Goal: Task Accomplishment & Management: Manage account settings

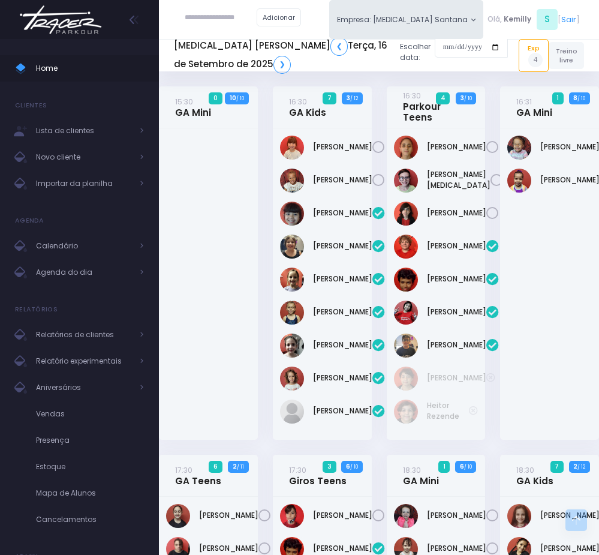
scroll to position [270, 0]
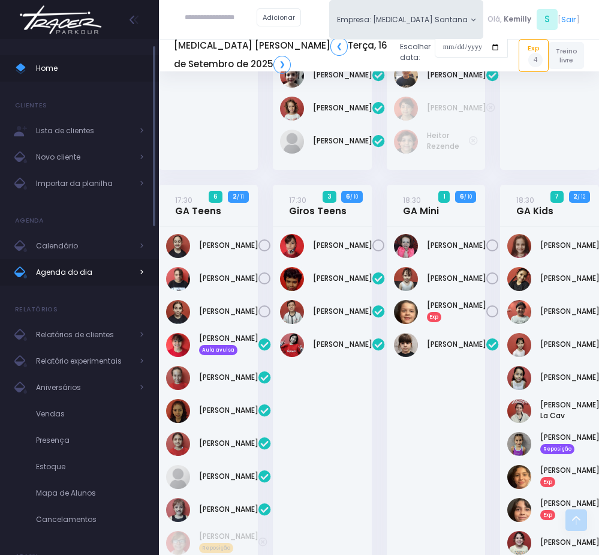
click at [79, 272] on span "Agenda do dia" at bounding box center [84, 273] width 96 height 16
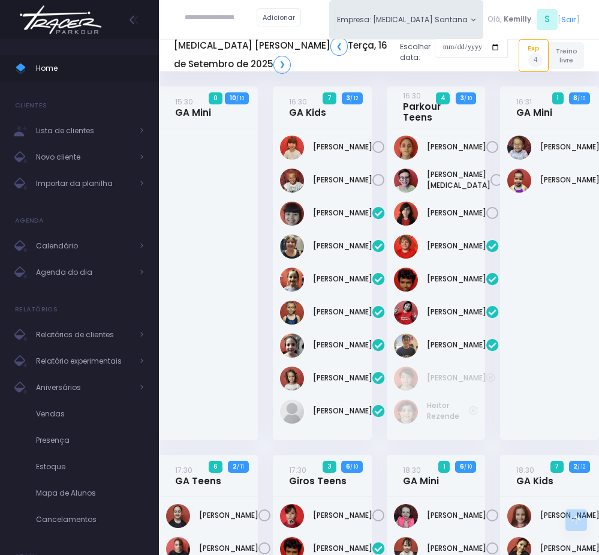
scroll to position [1057, 0]
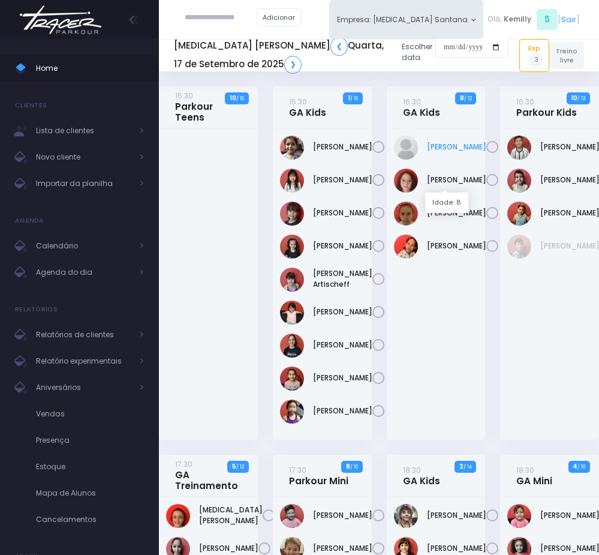
click at [430, 152] on link "Larissa Teodoro Dangebel De Oliveira" at bounding box center [456, 147] width 59 height 11
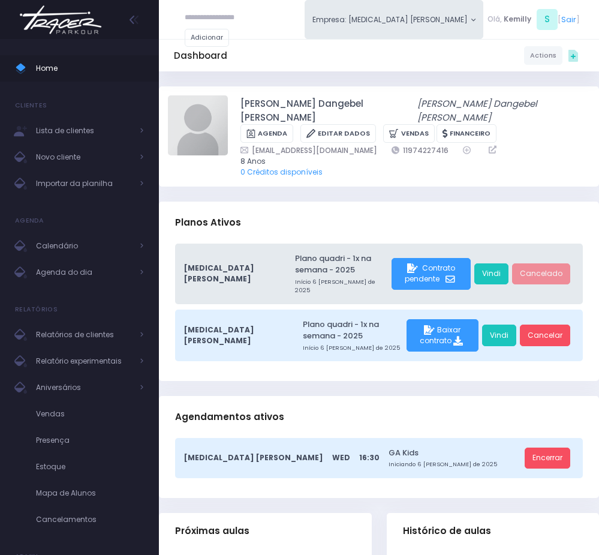
click at [499, 513] on div "Histórico de aulas" at bounding box center [493, 534] width 213 height 42
click at [566, 202] on div "Planos Ativos" at bounding box center [379, 223] width 440 height 42
drag, startPoint x: 235, startPoint y: 100, endPoint x: 364, endPoint y: 103, distance: 129.6
click at [364, 103] on div "Larissa Teodoro Dangebel de Oliveira Larissa Teodoro Dangebel de Oliveira Agend…" at bounding box center [379, 136] width 422 height 82
copy link "Larissa Teodoro Dangebel d"
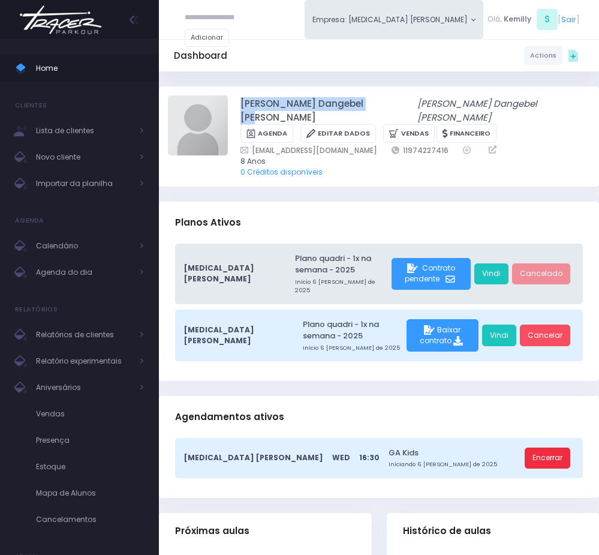
click at [561, 447] on link "Encerrar" at bounding box center [548, 458] width 46 height 22
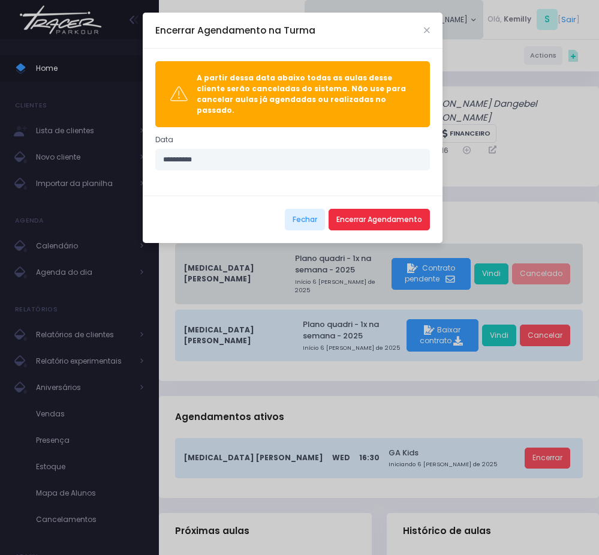
click at [374, 214] on button "Encerrar Agendamento" at bounding box center [379, 220] width 101 height 22
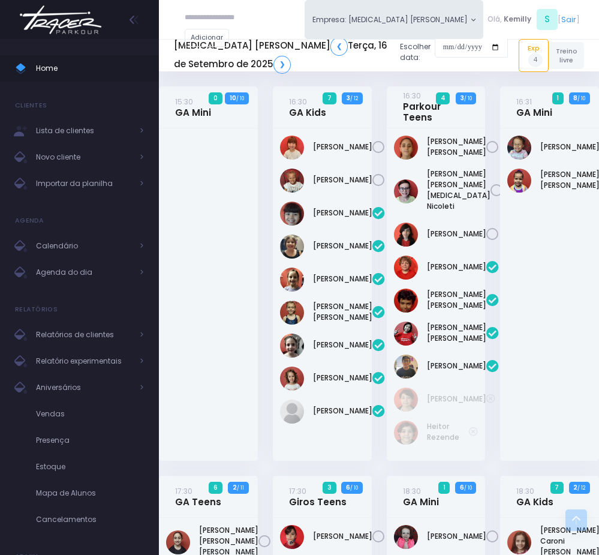
scroll to position [1057, 0]
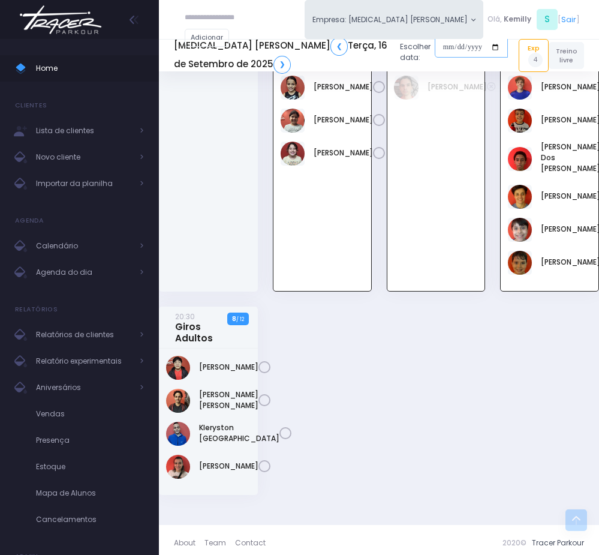
click at [435, 47] on input "date" at bounding box center [471, 48] width 73 height 22
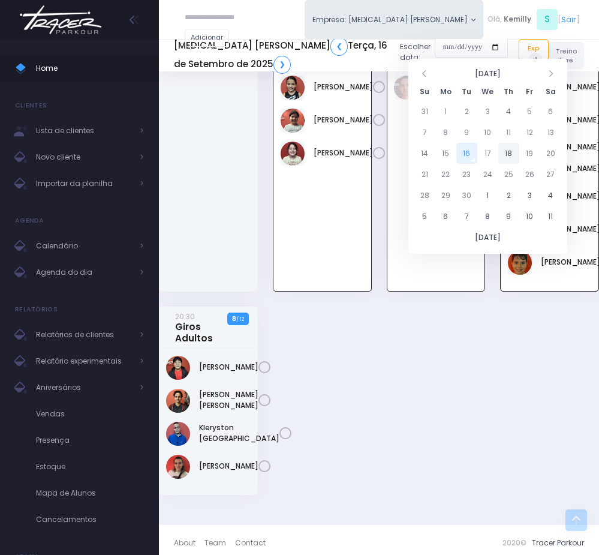
click at [513, 152] on td "18" at bounding box center [508, 153] width 21 height 21
type input "**********"
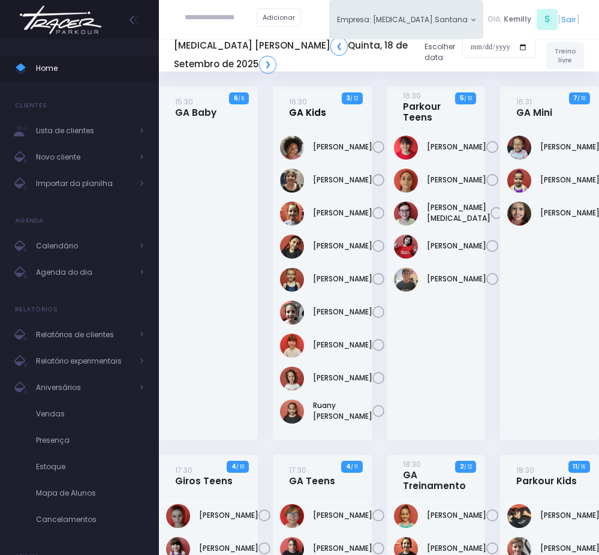
click at [318, 110] on link "16:30 GA Kids" at bounding box center [307, 107] width 37 height 22
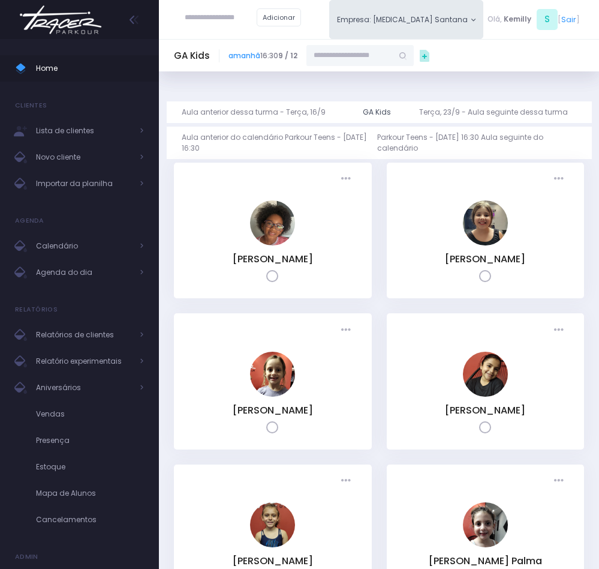
click at [351, 55] on input "text" at bounding box center [350, 56] width 86 height 22
paste input "**********"
click at [335, 80] on link "Larissa Teodoro Dangebel de Oliveira" at bounding box center [371, 75] width 82 height 11
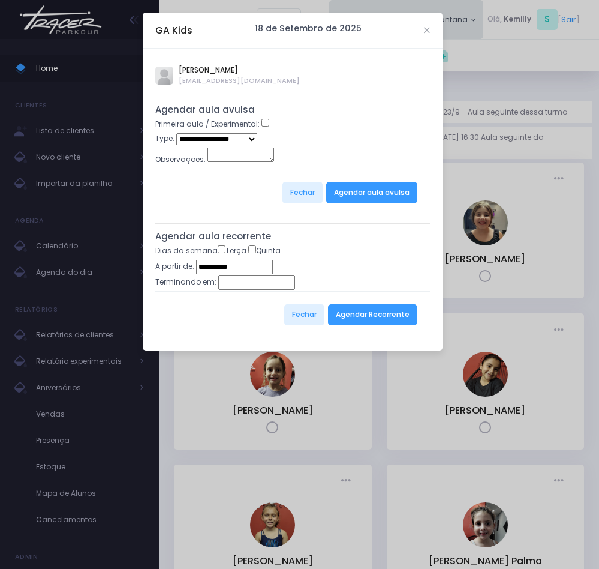
type input "**********"
click at [360, 320] on button "Agendar Recorrente" at bounding box center [372, 315] width 89 height 22
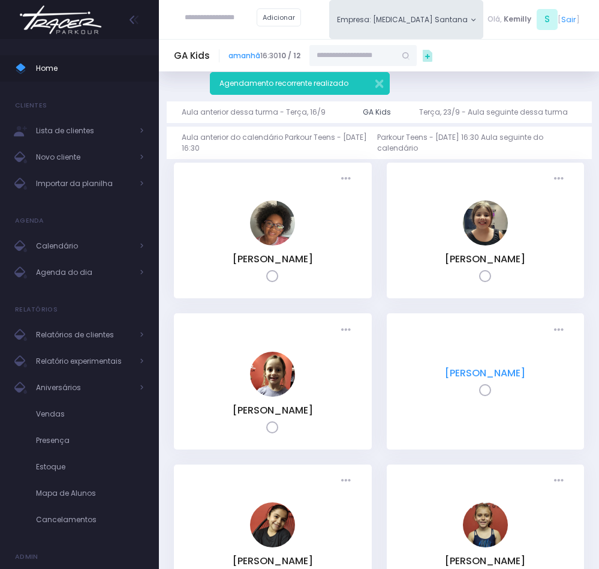
click at [445, 375] on link "[PERSON_NAME]" at bounding box center [485, 373] width 80 height 14
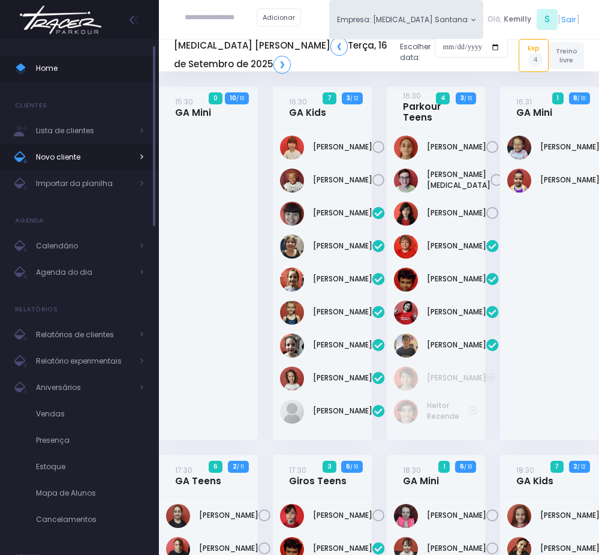
drag, startPoint x: 61, startPoint y: 266, endPoint x: 146, endPoint y: 152, distance: 142.4
click at [61, 266] on span "Agenda do dia" at bounding box center [84, 273] width 96 height 16
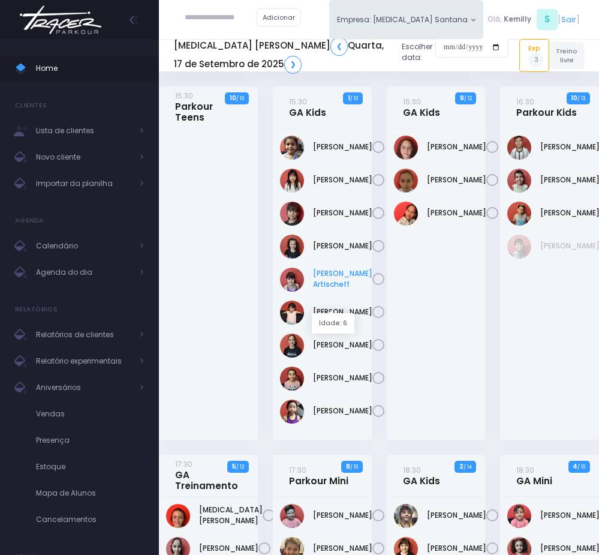
click at [342, 290] on link "Manuella Oliveira Artischeff" at bounding box center [342, 279] width 59 height 22
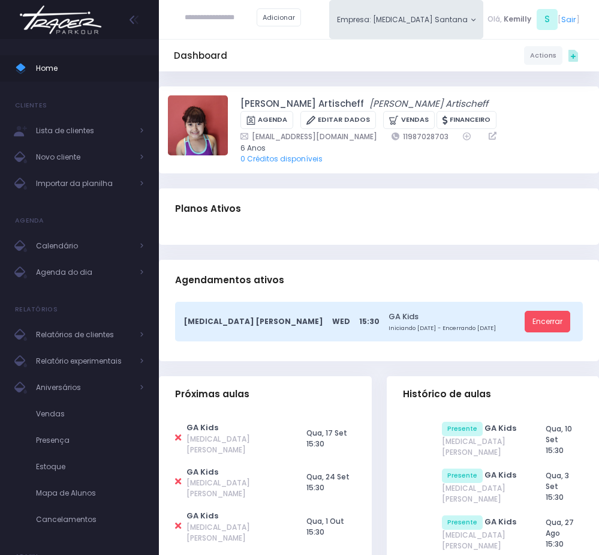
drag, startPoint x: 238, startPoint y: 99, endPoint x: 365, endPoint y: 100, distance: 127.8
click at [365, 100] on div "Manuella Oliveira Artischeff Manuella Oliveira Artischeff Agenda Editar Dados V…" at bounding box center [379, 129] width 422 height 69
copy link "[PERSON_NAME] Artischeff"
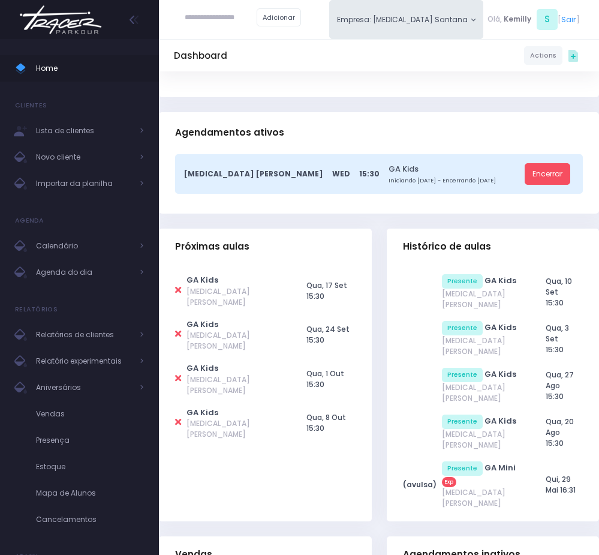
scroll to position [180, 0]
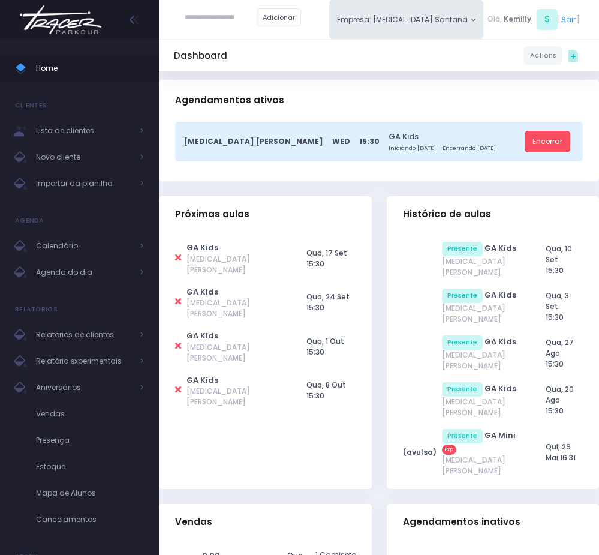
drag, startPoint x: 434, startPoint y: 247, endPoint x: 477, endPoint y: 245, distance: 43.2
click at [477, 245] on tr "Presente GA Kids T3 Santana Qua, 10 Set 15:30" at bounding box center [493, 259] width 181 height 47
click at [87, 267] on span "Agenda do dia" at bounding box center [84, 273] width 96 height 16
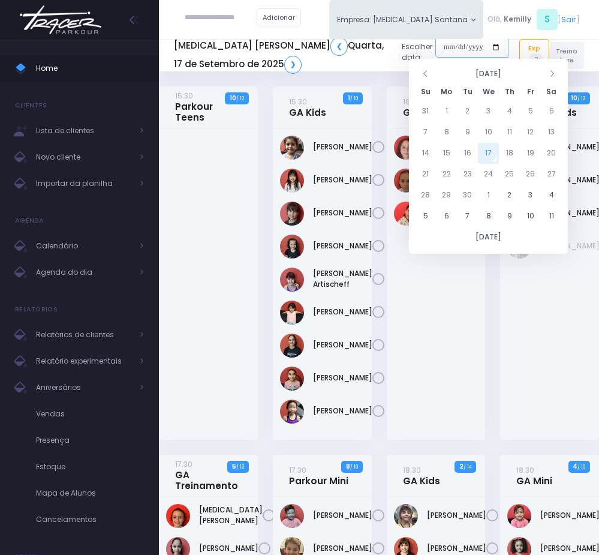
click at [435, 46] on input "date" at bounding box center [471, 48] width 73 height 22
click at [454, 171] on td "22" at bounding box center [446, 174] width 21 height 21
type input "**********"
